Goal: Information Seeking & Learning: Learn about a topic

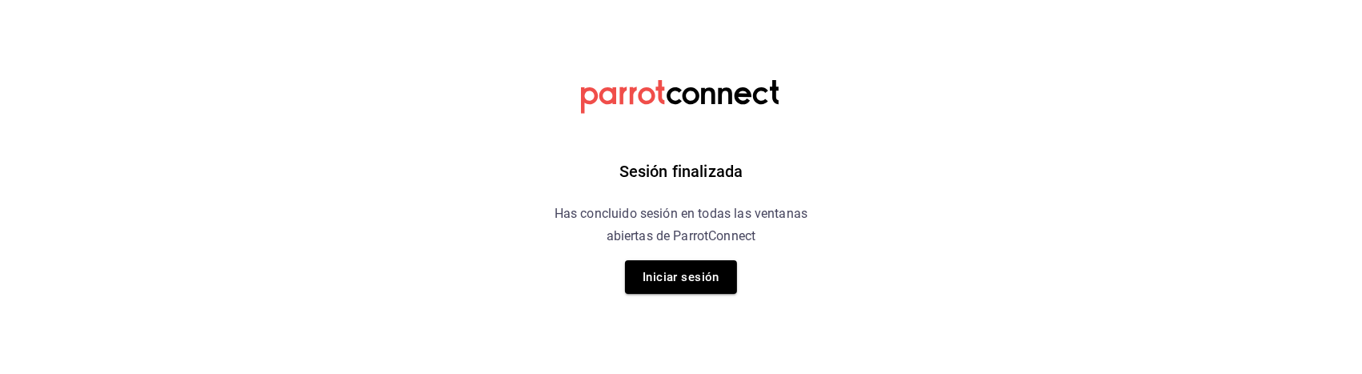
click at [667, 0] on html "Sesión finalizada Has concluido sesión en todas las ventanas abiertas de Parrot…" at bounding box center [681, 0] width 1362 height 0
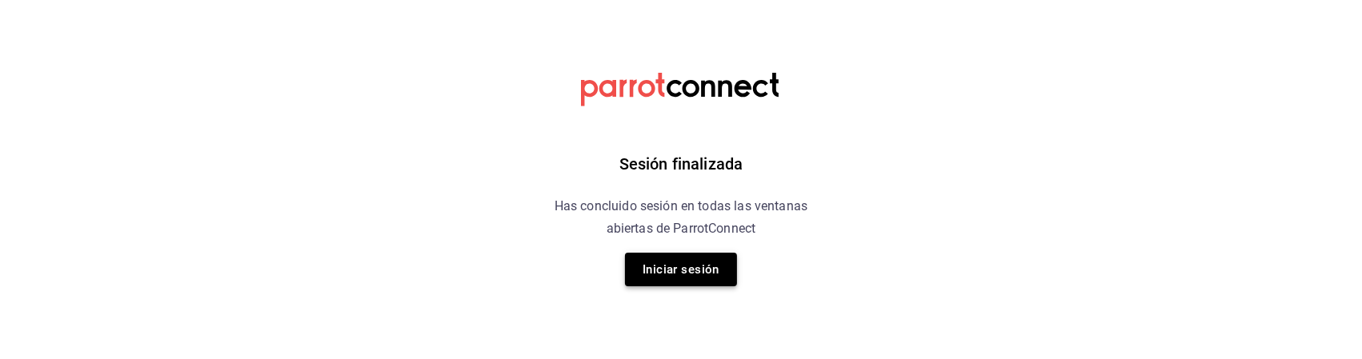
click at [670, 277] on button "Iniciar sesión" at bounding box center [681, 270] width 112 height 34
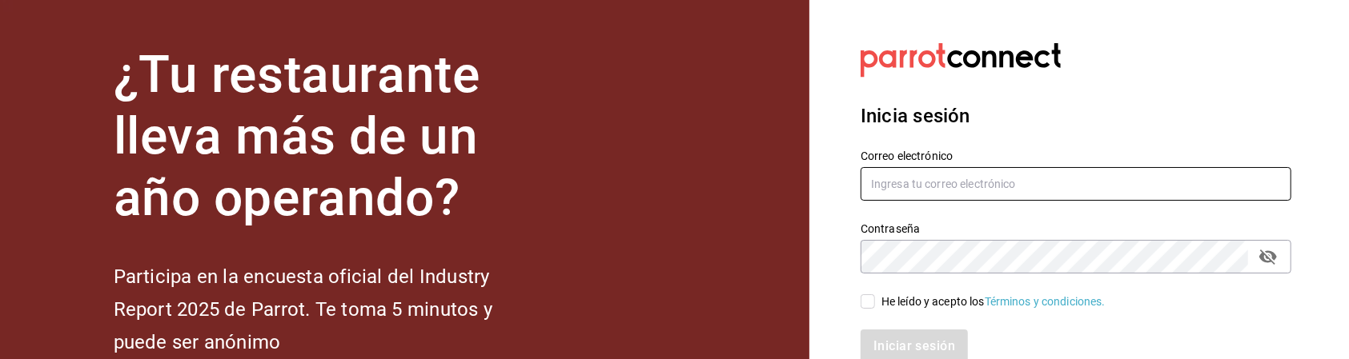
type input "hotaru.arcos@grupocosteno.com"
click at [864, 296] on input "He leído y acepto los Términos y condiciones." at bounding box center [867, 302] width 14 height 14
checkbox input "true"
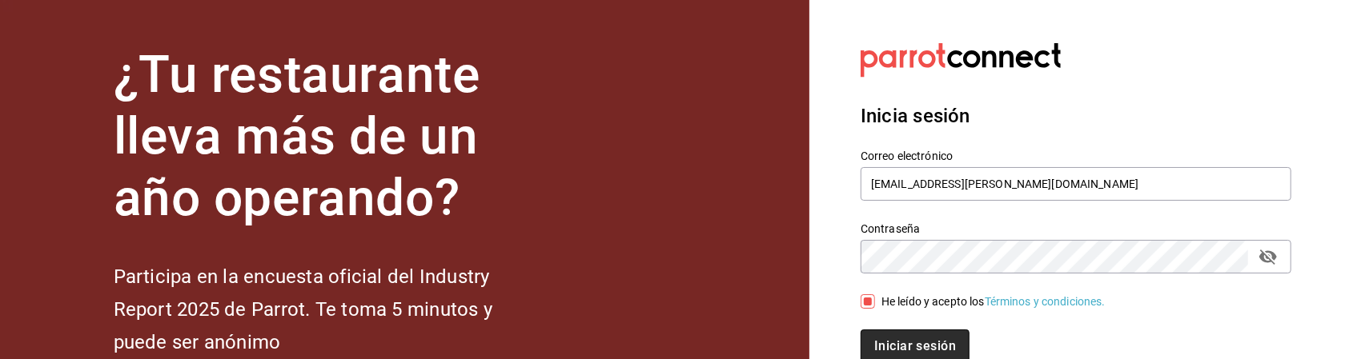
click at [905, 359] on button "Iniciar sesión" at bounding box center [914, 347] width 109 height 34
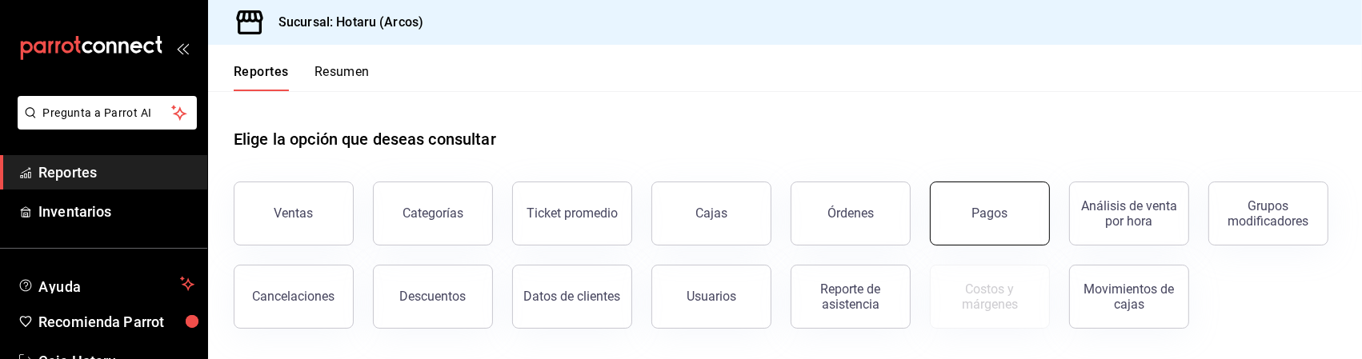
click at [964, 205] on button "Pagos" at bounding box center [990, 214] width 120 height 64
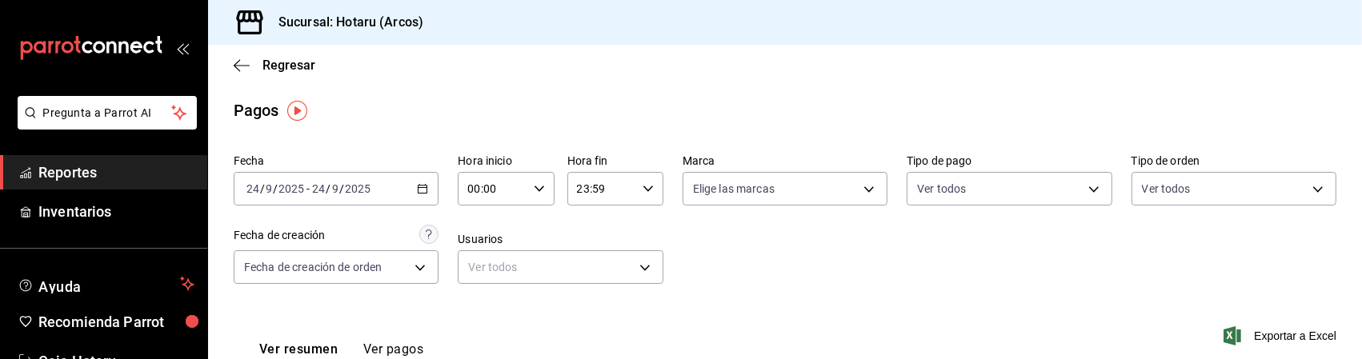
click at [841, 226] on div "Fecha [DATE] [DATE] - [DATE] [DATE] Hora inicio 00:00 Hora inicio Hora fin 23:5…" at bounding box center [785, 225] width 1103 height 155
click at [117, 176] on span "Reportes" at bounding box center [116, 173] width 156 height 22
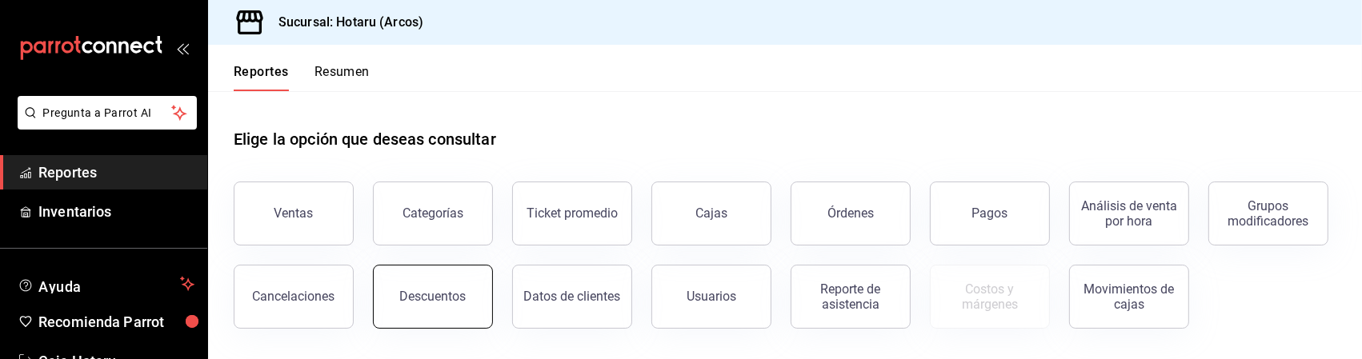
click at [436, 287] on button "Descuentos" at bounding box center [433, 297] width 120 height 64
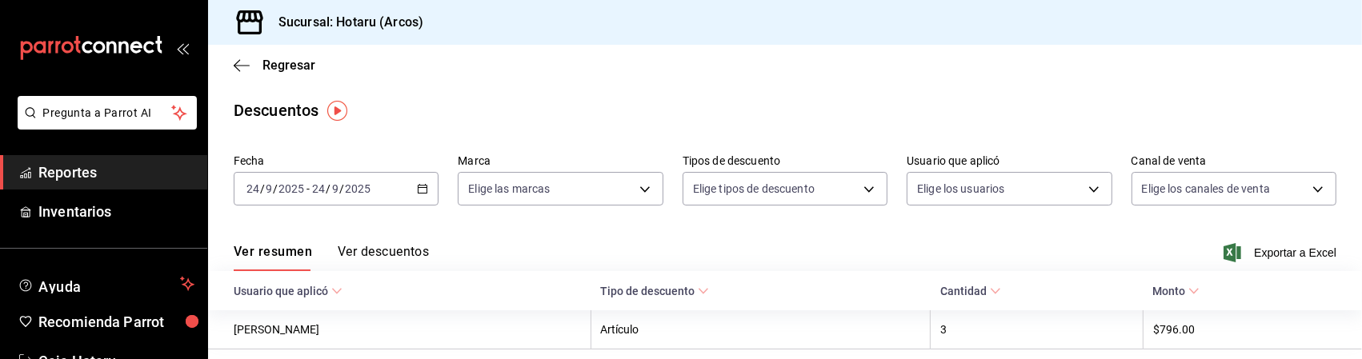
click at [1265, 264] on div "Ver resumen Ver descuentos Exportar a Excel" at bounding box center [785, 248] width 1154 height 46
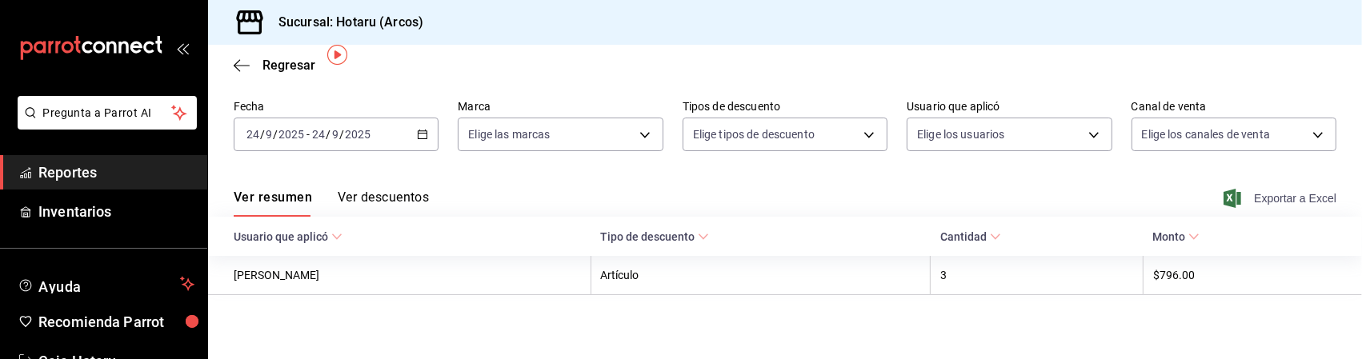
click at [1260, 198] on span "Exportar a Excel" at bounding box center [1282, 198] width 110 height 19
click at [119, 169] on span "Reportes" at bounding box center [116, 173] width 156 height 22
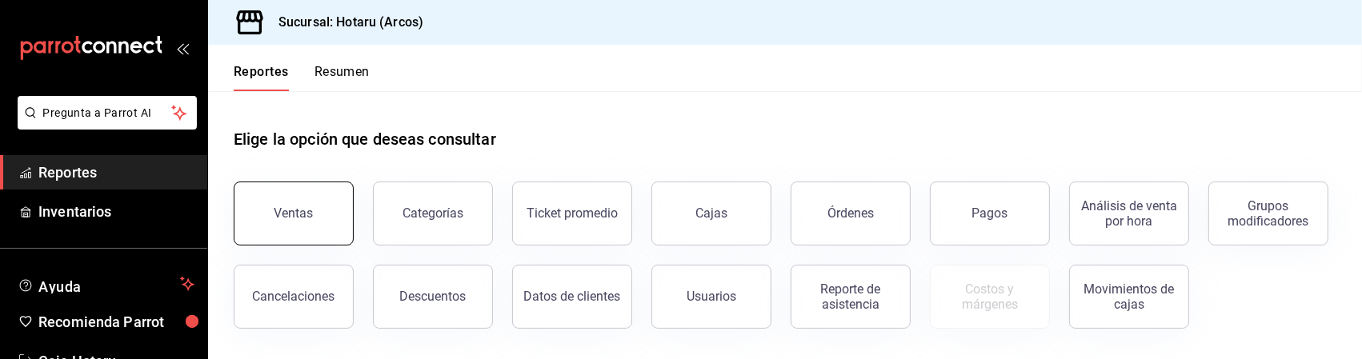
click at [327, 203] on button "Ventas" at bounding box center [294, 214] width 120 height 64
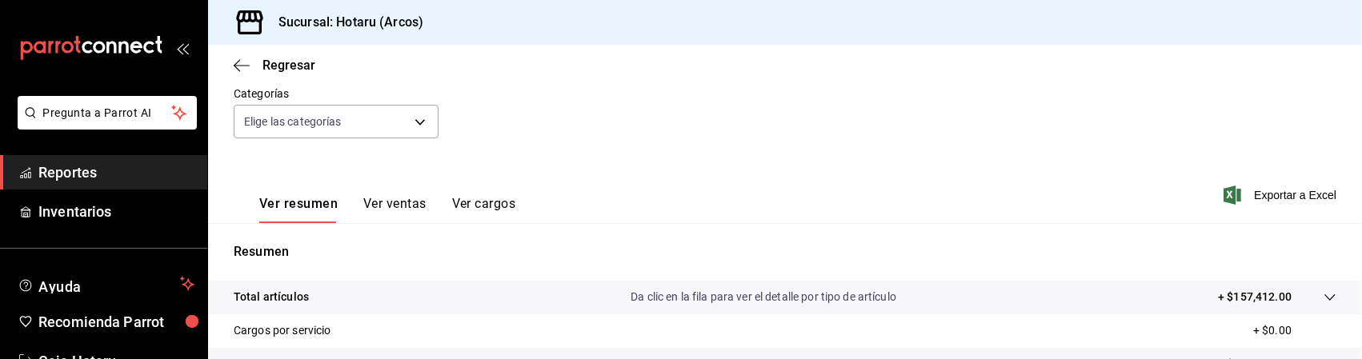
scroll to position [188, 0]
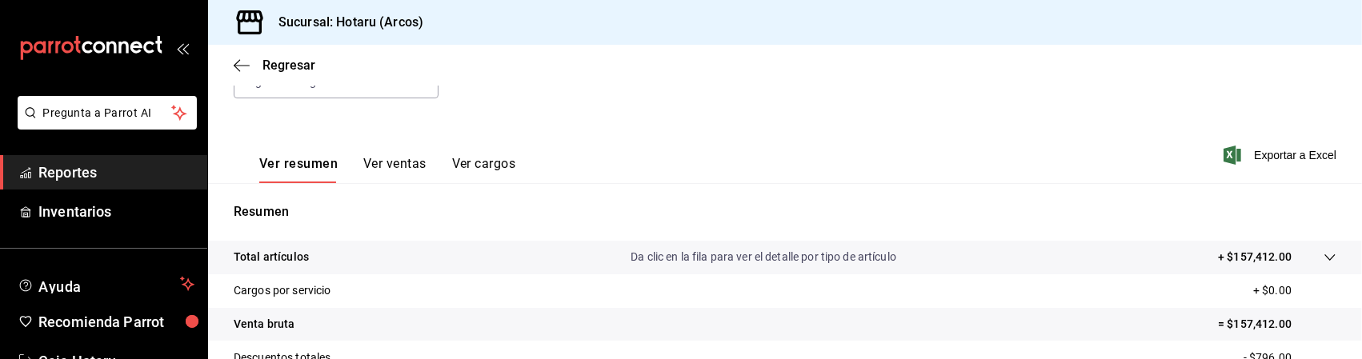
click at [1324, 262] on icon at bounding box center [1330, 257] width 13 height 13
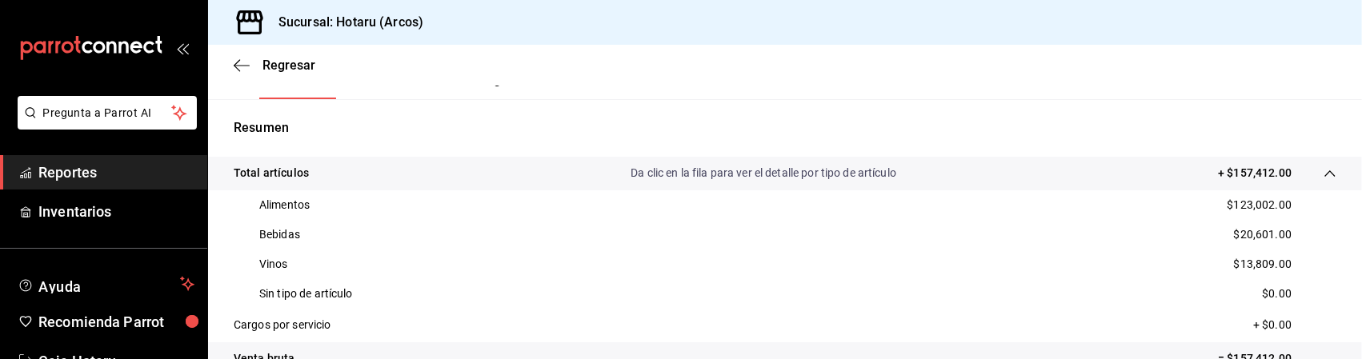
scroll to position [277, 0]
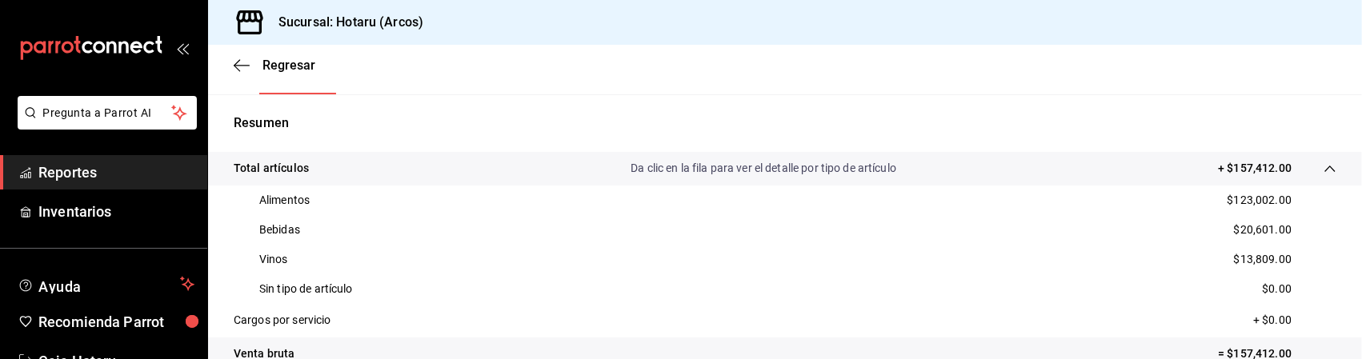
click at [1073, 261] on div "Vinos $13,809.00" at bounding box center [785, 260] width 1103 height 30
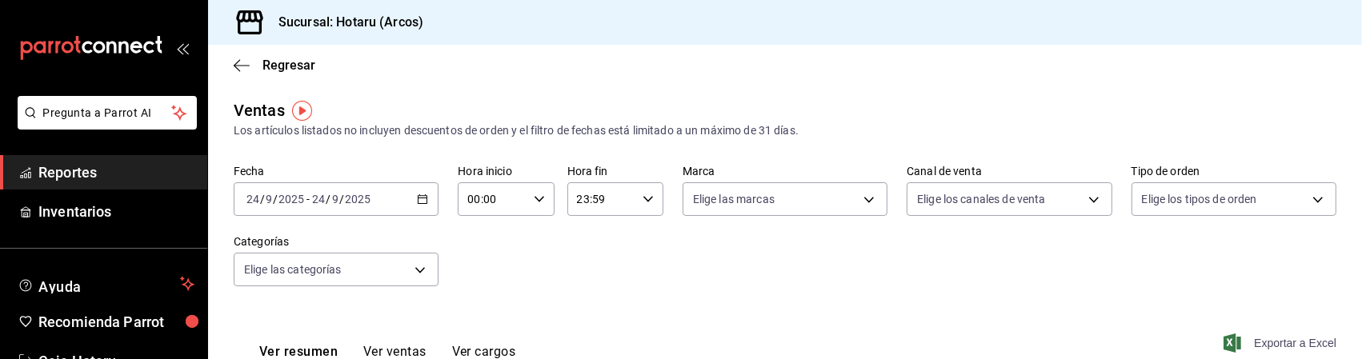
click at [1237, 335] on span "Exportar a Excel" at bounding box center [1282, 343] width 110 height 19
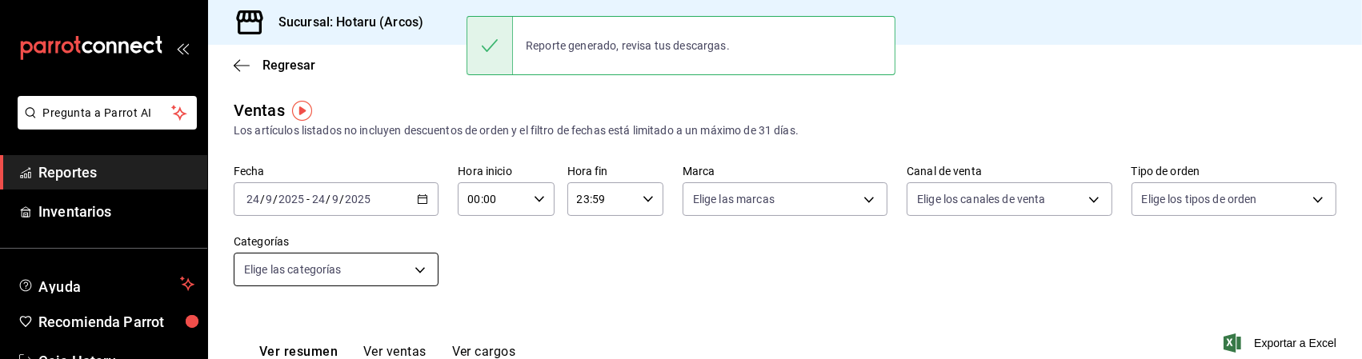
click at [411, 273] on body "Pregunta a Parrot AI Reportes Inventarios Ayuda Recomienda Parrot Caja Hotaru S…" at bounding box center [681, 179] width 1362 height 359
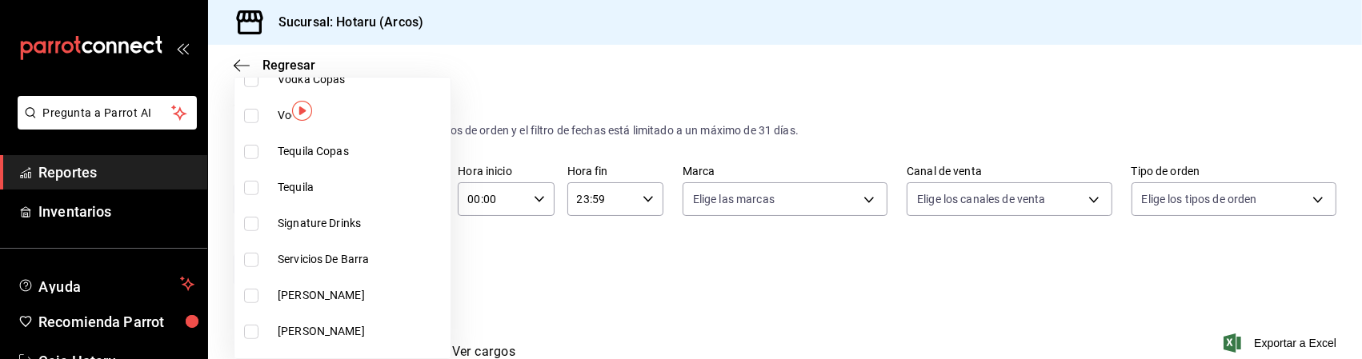
scroll to position [792, 0]
click at [251, 226] on input "checkbox" at bounding box center [251, 225] width 14 height 14
checkbox input "true"
type input "5307b469-9f11-48b6-9270-130bdb8be837"
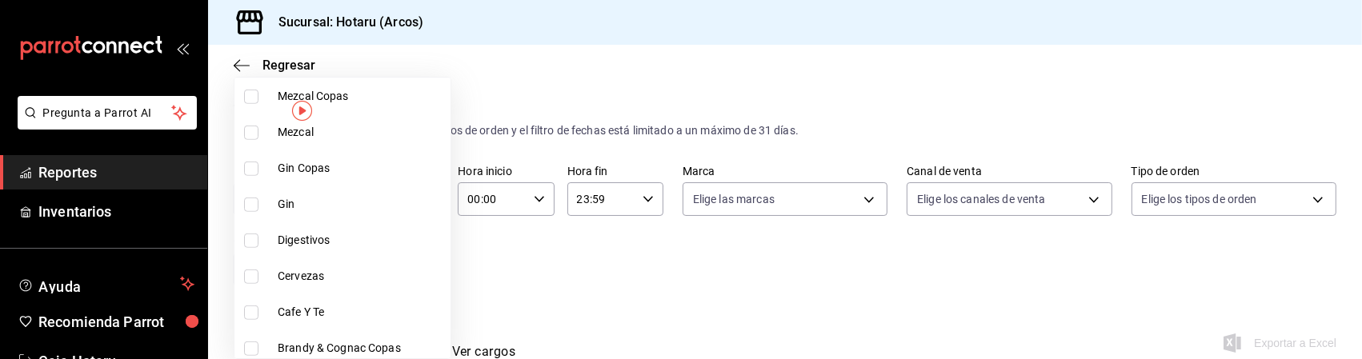
scroll to position [1066, 0]
click at [254, 238] on input "checkbox" at bounding box center [251, 238] width 14 height 14
checkbox input "true"
type input "5307b469-9f11-48b6-9270-130bdb8be837,4fad770b-dbaa-4d21-ac20-ae956538371f"
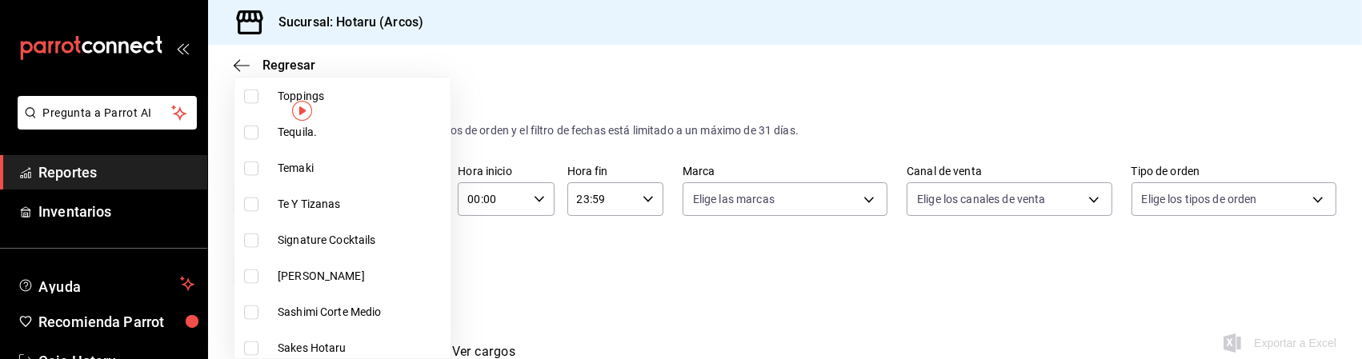
scroll to position [2419, 0]
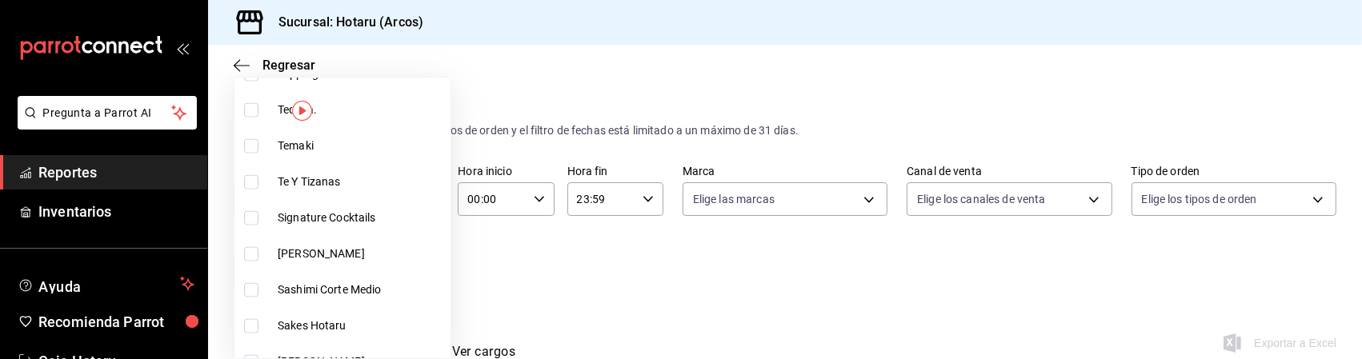
click at [255, 220] on input "checkbox" at bounding box center [251, 218] width 14 height 14
checkbox input "true"
type input "5307b469-9f11-48b6-9270-130bdb8be837,4fad770b-dbaa-4d21-ac20-ae956538371f,d405d…"
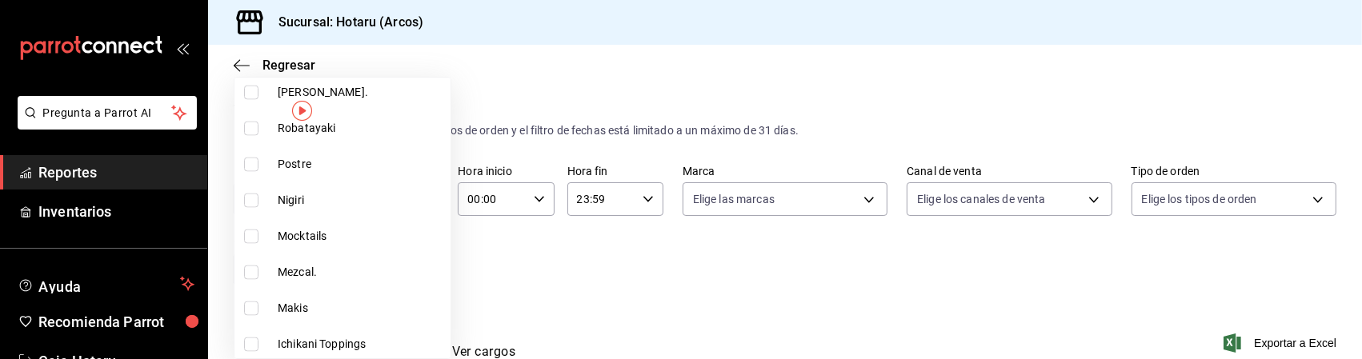
scroll to position [2689, 0]
click at [255, 235] on input "checkbox" at bounding box center [251, 236] width 14 height 14
checkbox input "true"
type input "5307b469-9f11-48b6-9270-130bdb8be837,4fad770b-dbaa-4d21-ac20-ae956538371f,d405d…"
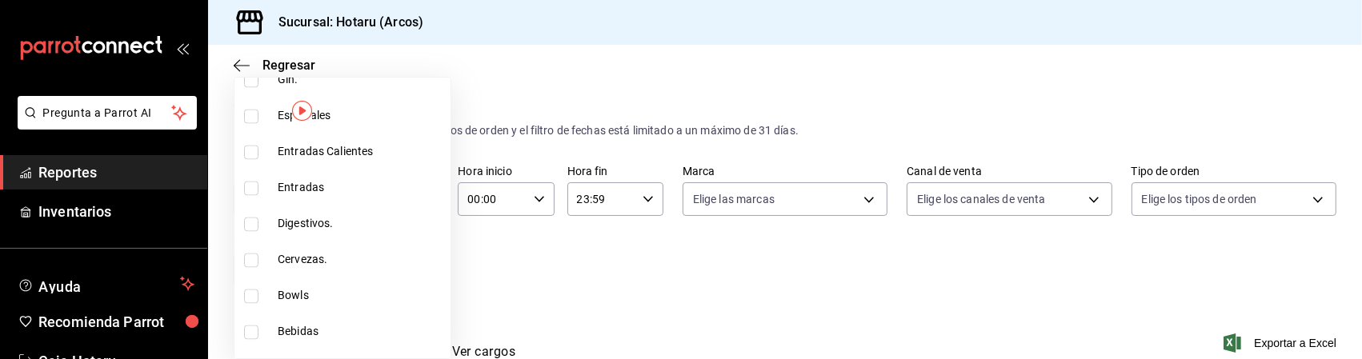
scroll to position [3208, 0]
click at [252, 226] on input "checkbox" at bounding box center [251, 221] width 14 height 14
checkbox input "true"
type input "5307b469-9f11-48b6-9270-130bdb8be837,4fad770b-dbaa-4d21-ac20-ae956538371f,d405d…"
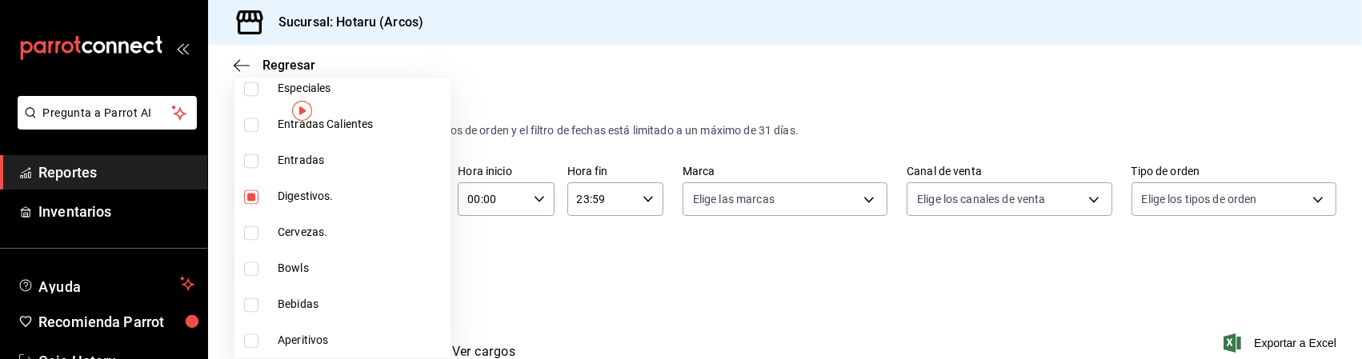
click at [255, 338] on input "checkbox" at bounding box center [251, 341] width 14 height 14
checkbox input "true"
type input "5307b469-9f11-48b6-9270-130bdb8be837,4fad770b-dbaa-4d21-ac20-ae956538371f,d405d…"
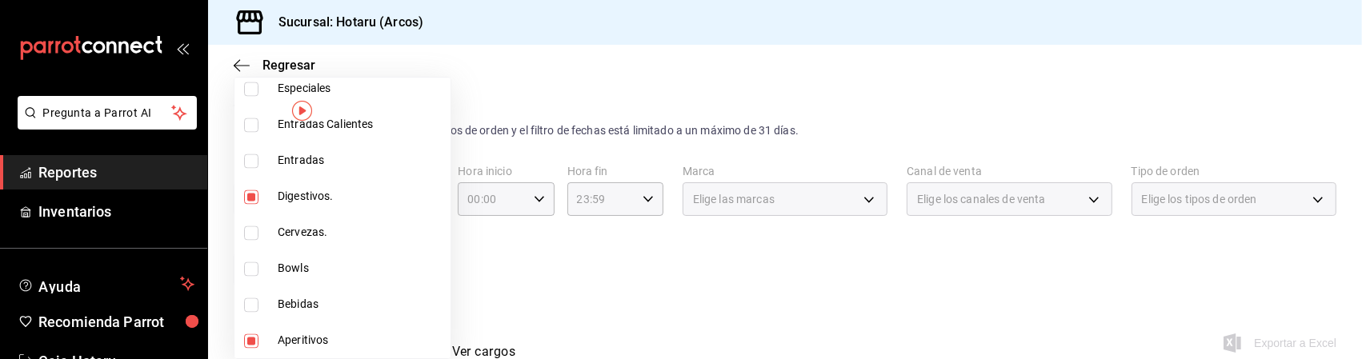
drag, startPoint x: 255, startPoint y: 338, endPoint x: 530, endPoint y: 297, distance: 278.3
click at [530, 297] on div "Ver todas Sin categoría CervezasD BebidasD PostresD ToppingsD BrochetasD Temaki…" at bounding box center [681, 179] width 1362 height 359
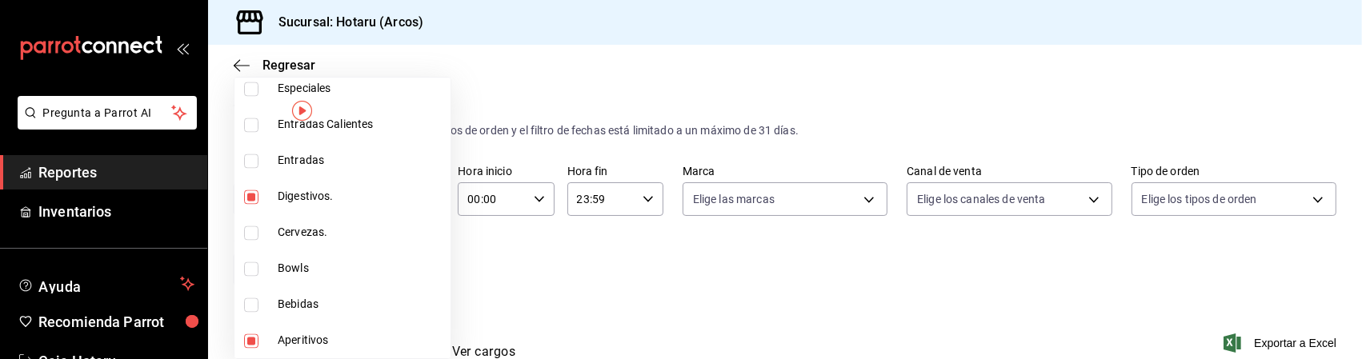
click at [928, 259] on div at bounding box center [681, 179] width 1362 height 359
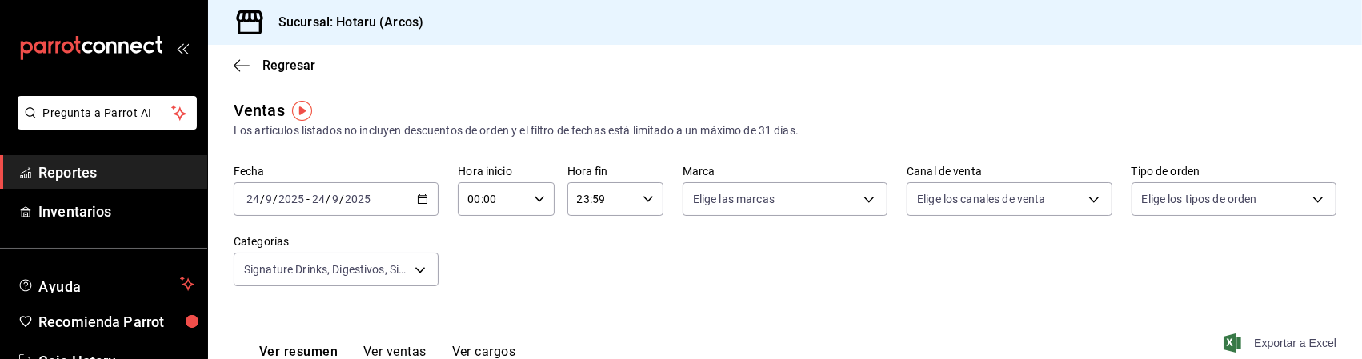
click at [1285, 347] on span "Exportar a Excel" at bounding box center [1282, 343] width 110 height 19
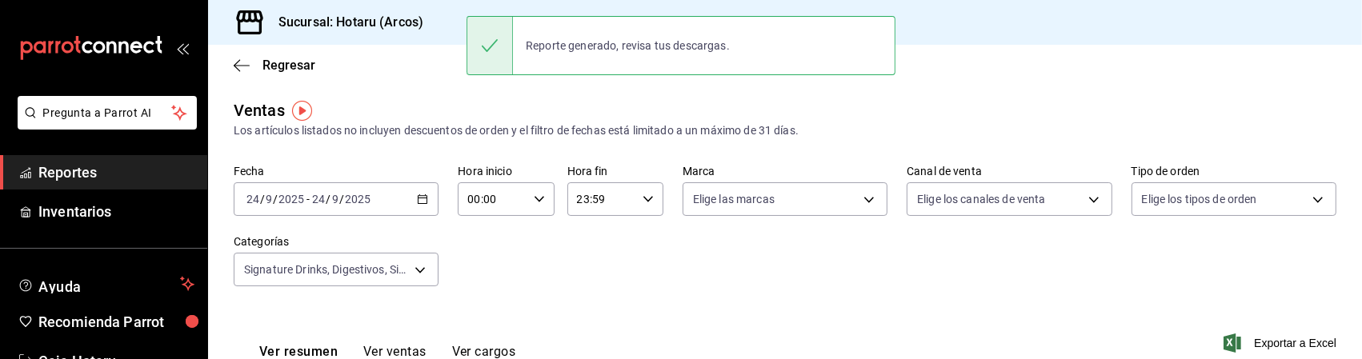
click at [105, 178] on span "Reportes" at bounding box center [116, 173] width 156 height 22
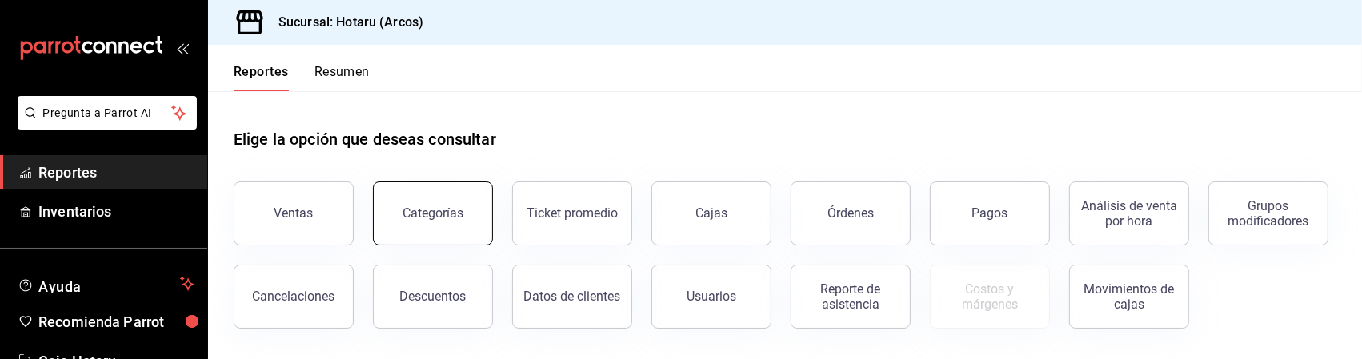
click at [463, 198] on button "Categorías" at bounding box center [433, 214] width 120 height 64
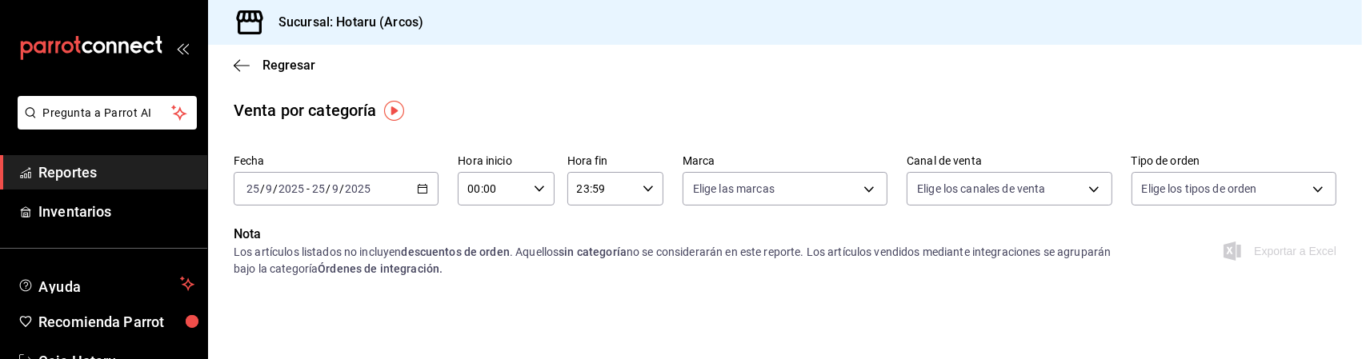
click at [82, 178] on span "Reportes" at bounding box center [116, 173] width 156 height 22
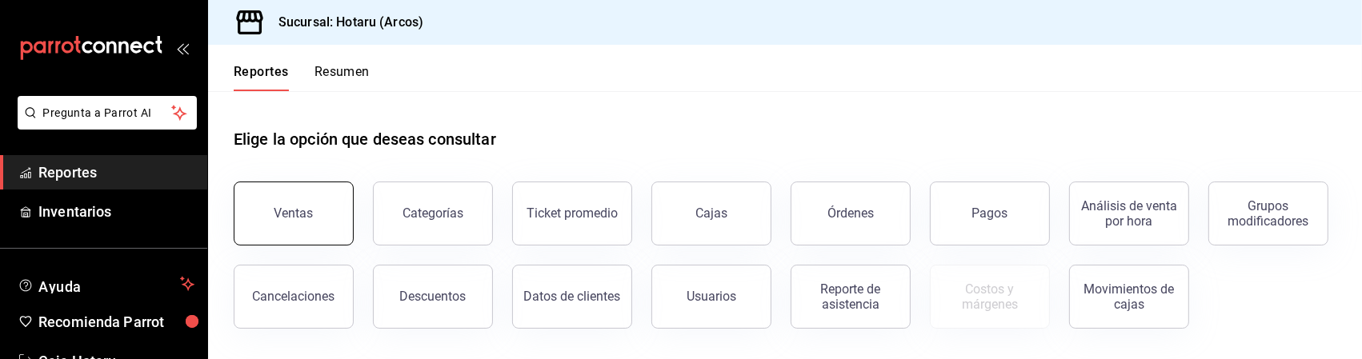
click at [263, 202] on button "Ventas" at bounding box center [294, 214] width 120 height 64
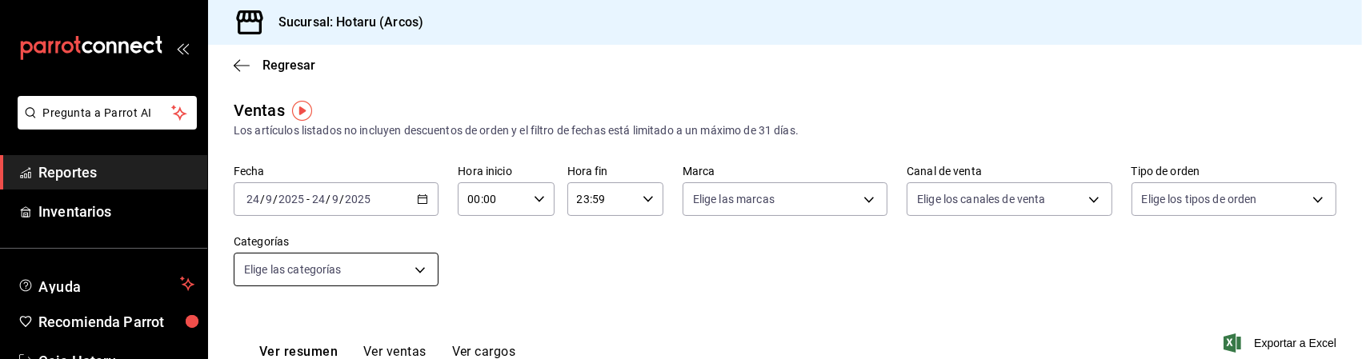
click at [398, 271] on body "Pregunta a Parrot AI Reportes Inventarios Ayuda Recomienda Parrot Caja Hotaru S…" at bounding box center [681, 179] width 1362 height 359
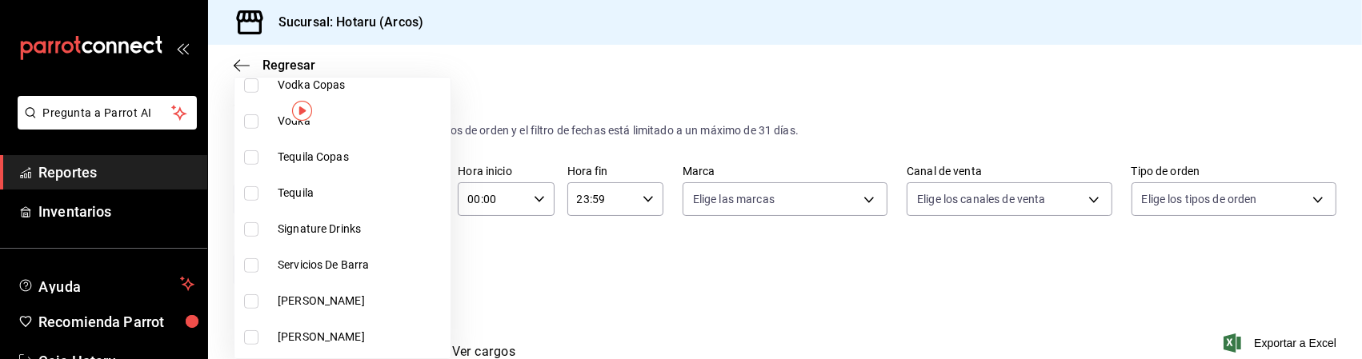
scroll to position [788, 0]
click at [254, 225] on input "checkbox" at bounding box center [251, 229] width 14 height 14
checkbox input "true"
type input "5307b469-9f11-48b6-9270-130bdb8be837"
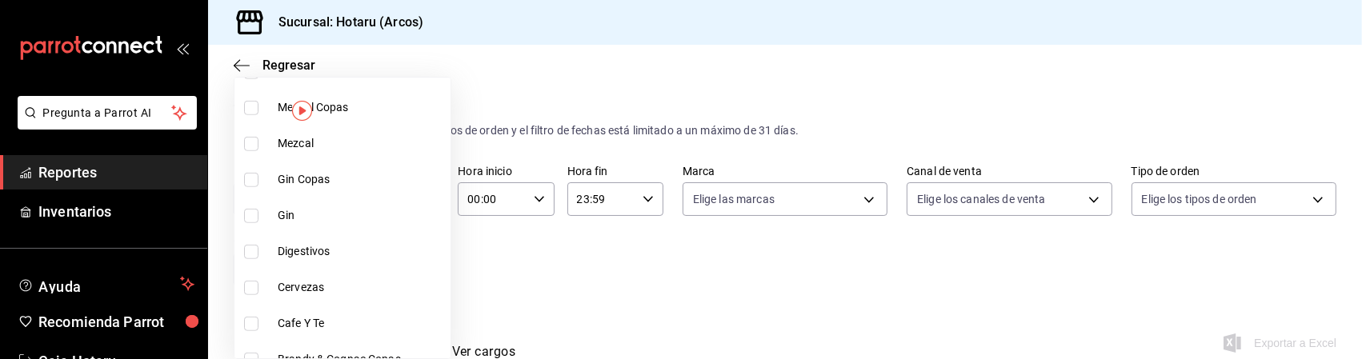
scroll to position [1063, 0]
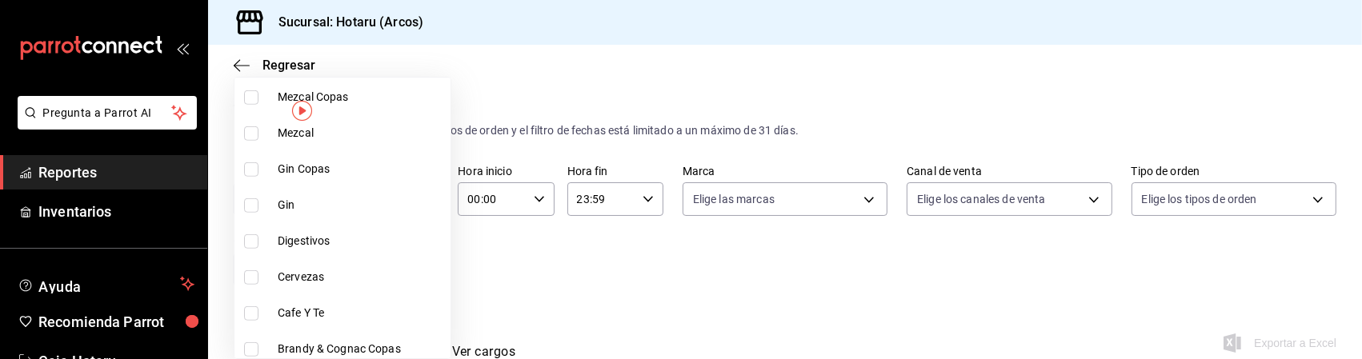
click at [255, 235] on input "checkbox" at bounding box center [251, 242] width 14 height 14
checkbox input "true"
type input "5307b469-9f11-48b6-9270-130bdb8be837,4fad770b-dbaa-4d21-ac20-ae956538371f"
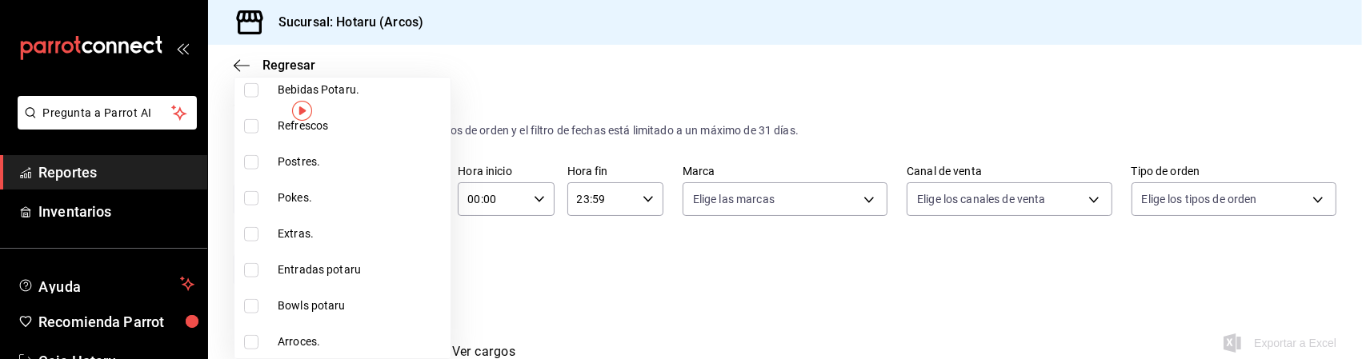
scroll to position [1720, 0]
click at [695, 295] on div at bounding box center [681, 179] width 1362 height 359
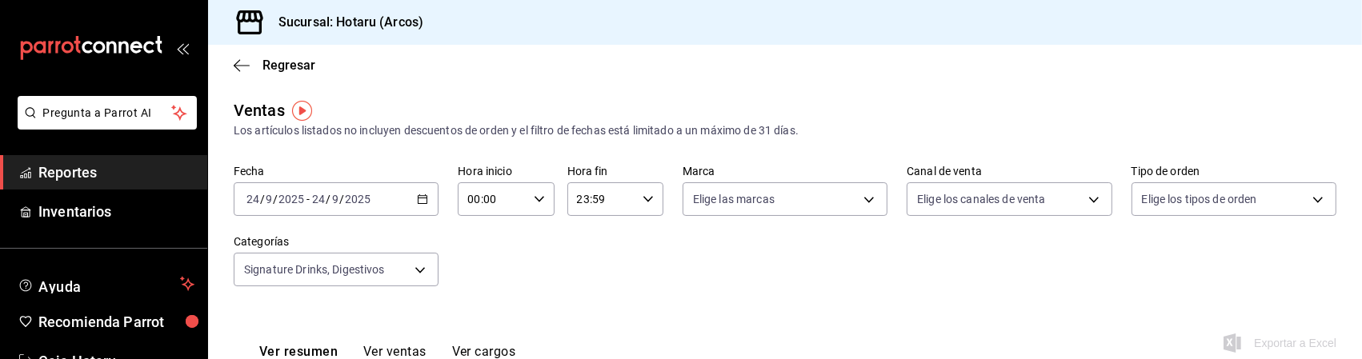
click at [95, 162] on span "Reportes" at bounding box center [116, 173] width 156 height 22
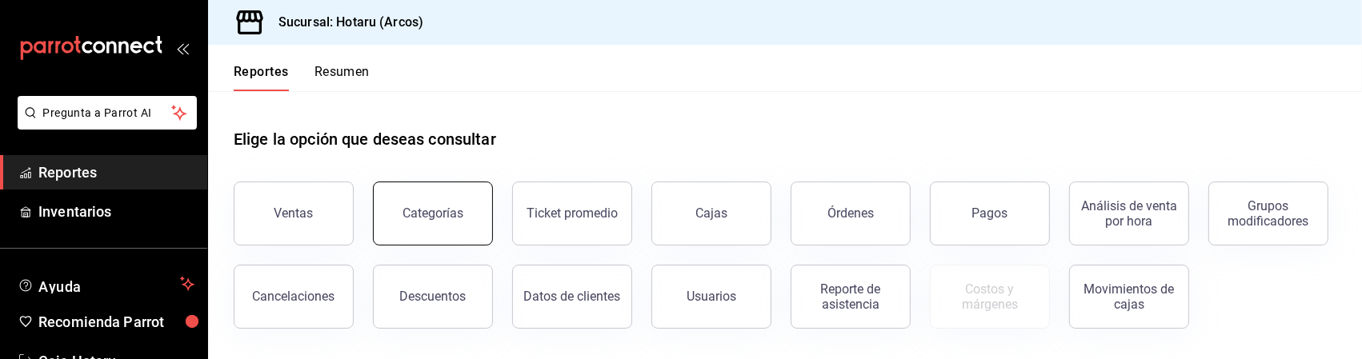
click at [419, 216] on div "Categorías" at bounding box center [433, 213] width 61 height 15
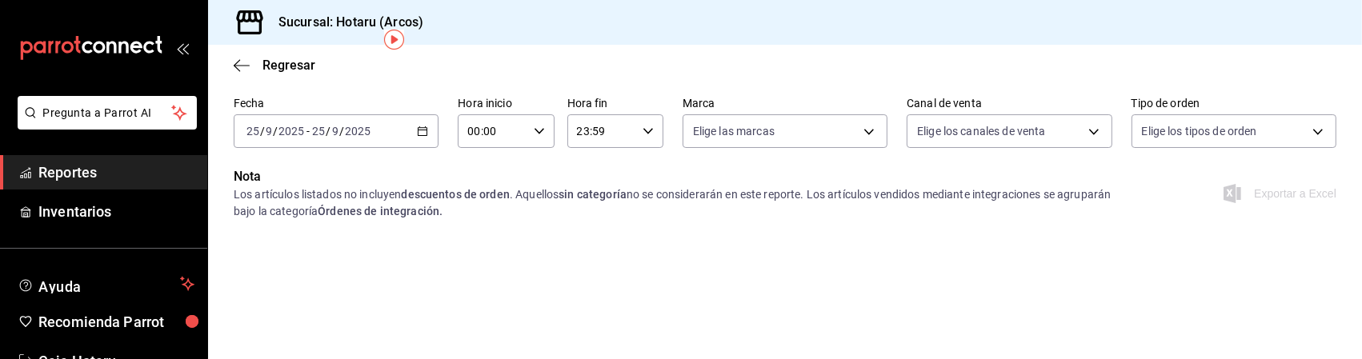
scroll to position [57, 0]
click at [424, 134] on \(Stroke\) "button" at bounding box center [423, 132] width 10 height 9
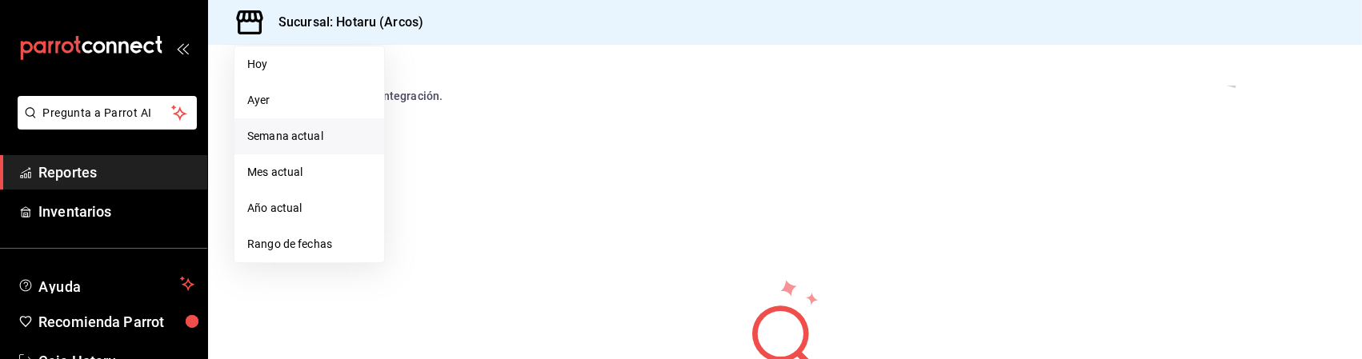
scroll to position [181, 0]
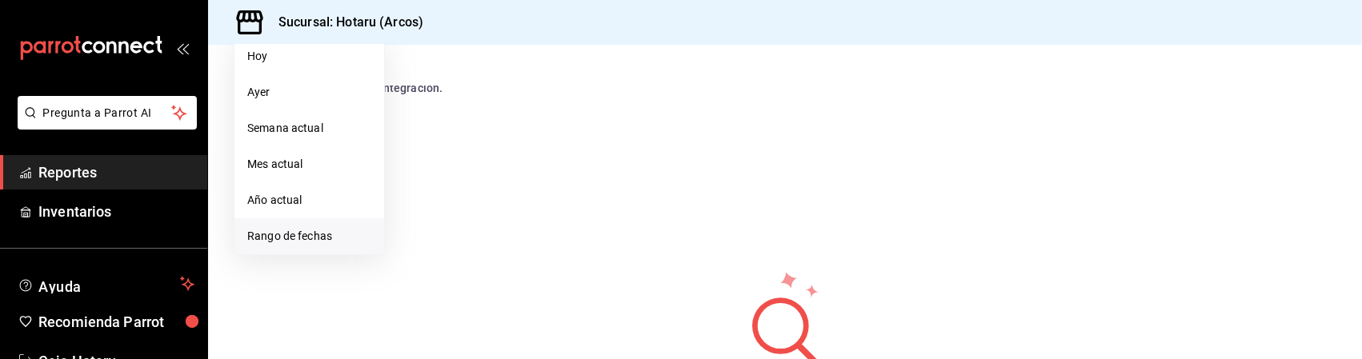
click at [315, 245] on li "Rango de fechas" at bounding box center [310, 236] width 150 height 36
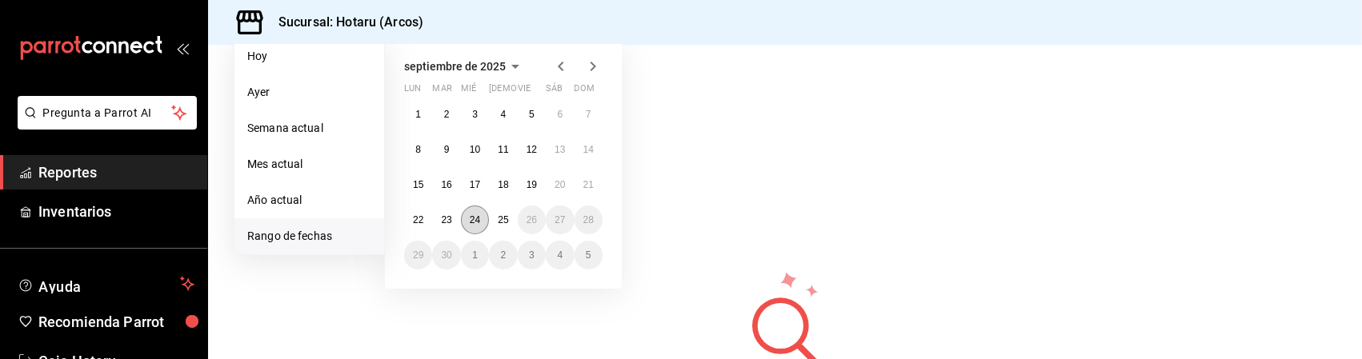
click at [480, 216] on abbr "24" at bounding box center [475, 219] width 10 height 11
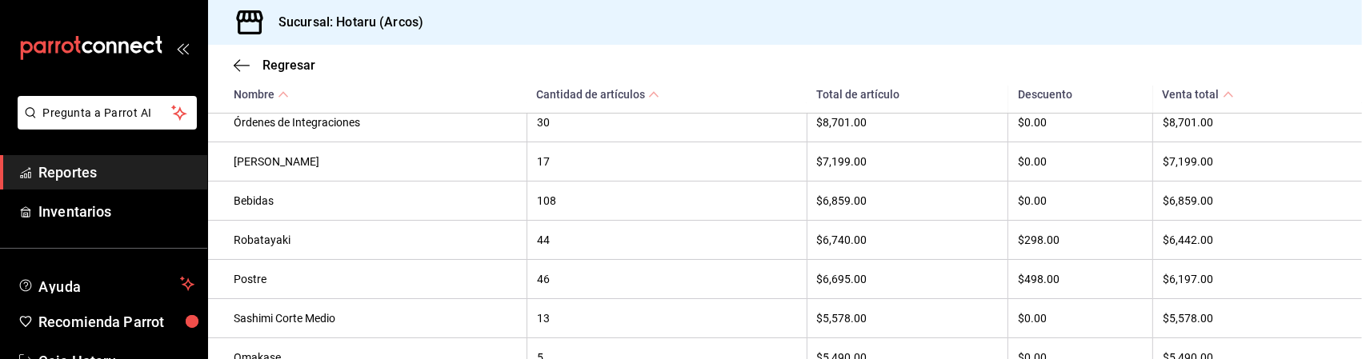
scroll to position [472, 0]
click at [463, 201] on div "Bebidas" at bounding box center [375, 200] width 283 height 13
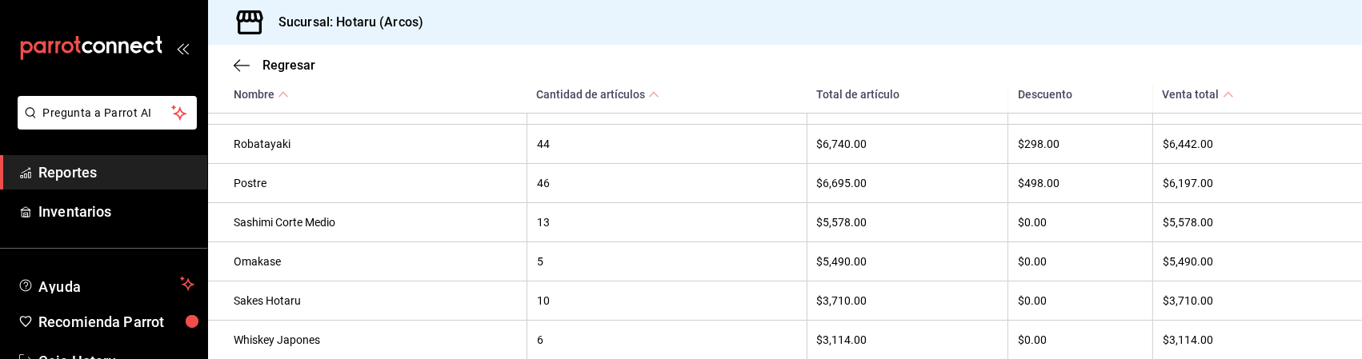
scroll to position [568, 0]
click at [454, 267] on div "Omakase" at bounding box center [375, 261] width 283 height 13
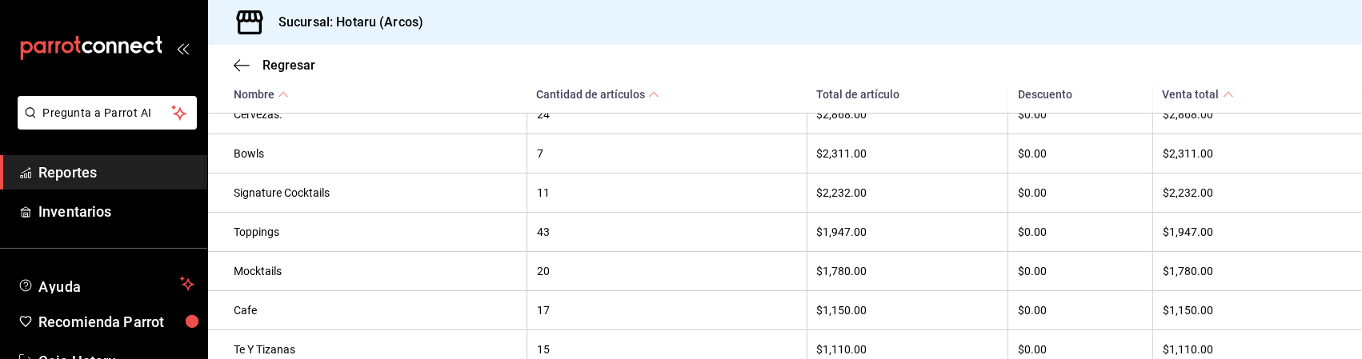
scroll to position [853, 0]
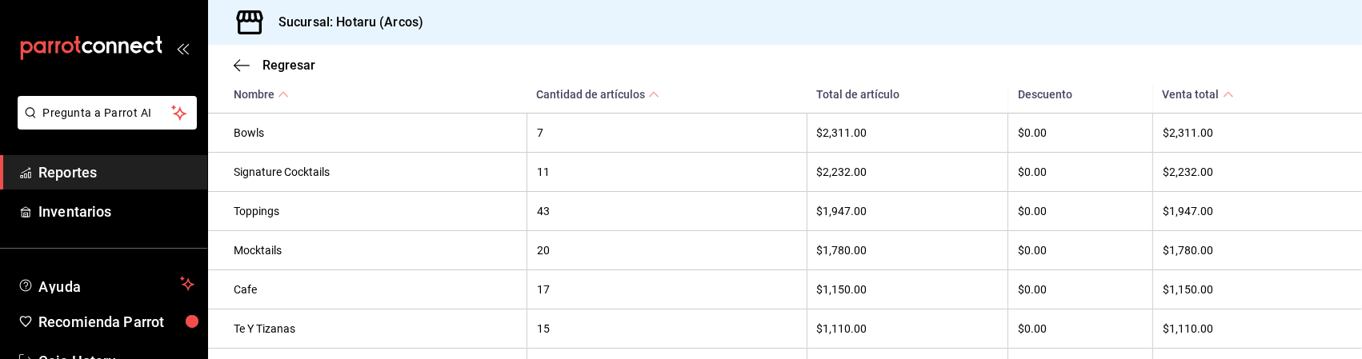
click at [351, 153] on th "Bowls" at bounding box center [367, 133] width 319 height 39
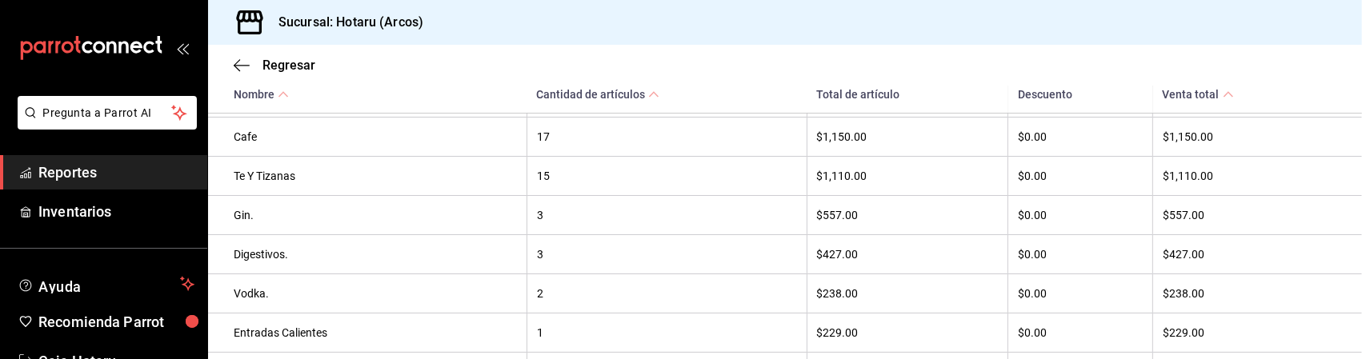
scroll to position [1003, 0]
click at [459, 239] on th "Gin." at bounding box center [367, 218] width 319 height 39
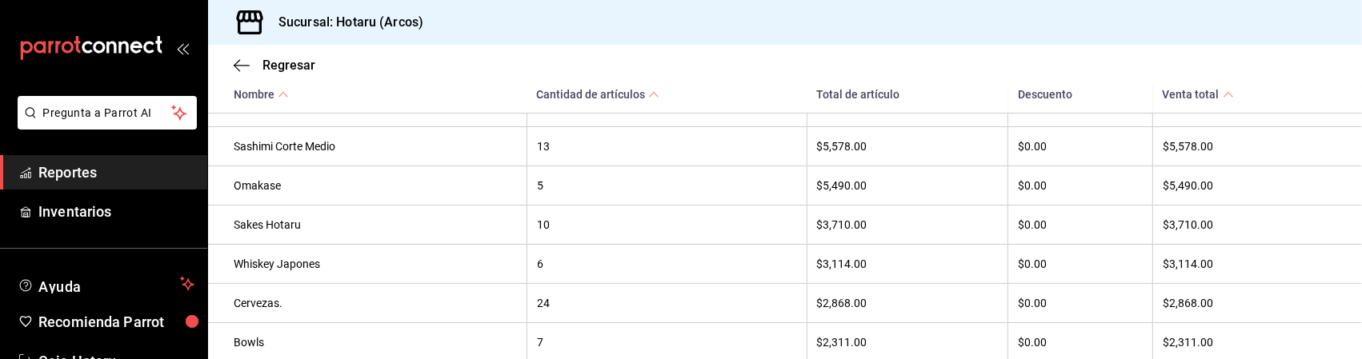
scroll to position [643, 0]
drag, startPoint x: 459, startPoint y: 243, endPoint x: 704, endPoint y: 255, distance: 244.4
click at [704, 255] on tbody "Makis 81 $25,856.00 $0.00 $25,856.00 Nigiri 221 $23,080.00 $0.00 $23,080.00 Tem…" at bounding box center [785, 246] width 1154 height 1020
drag, startPoint x: 704, startPoint y: 255, endPoint x: 836, endPoint y: 243, distance: 133.4
click at [836, 243] on th "$3,710.00" at bounding box center [908, 225] width 202 height 39
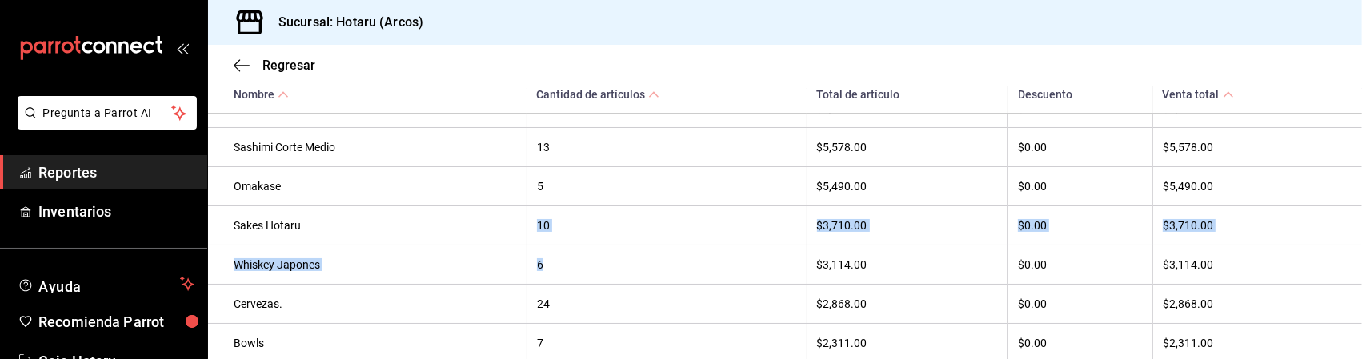
click at [736, 259] on th "6" at bounding box center [667, 265] width 280 height 39
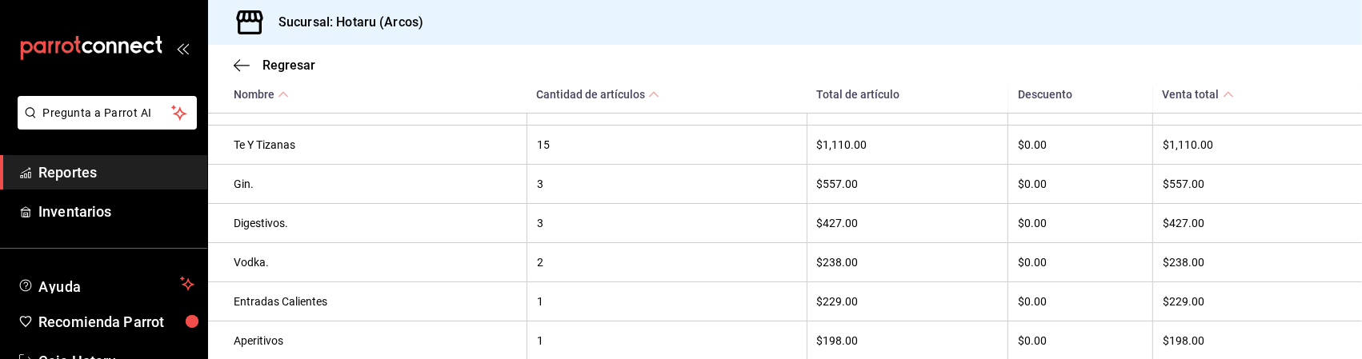
scroll to position [1036, 0]
